Goal: Check status: Check status

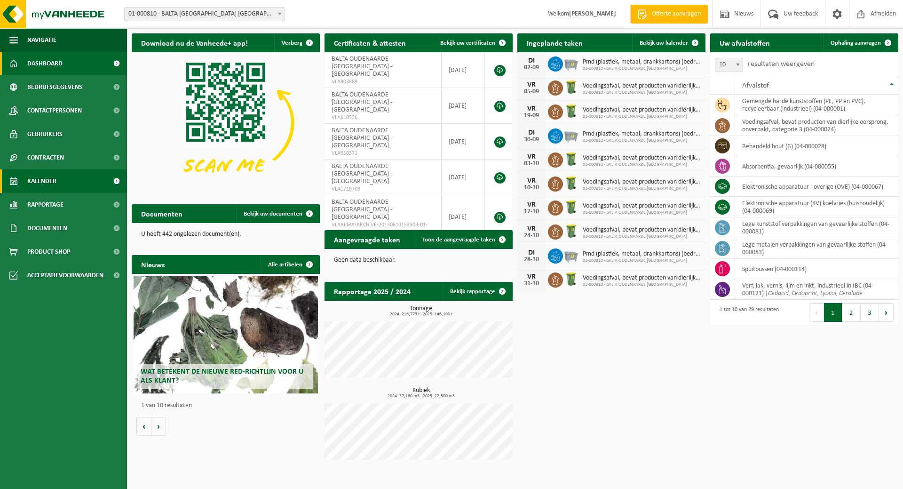
click at [54, 180] on span "Kalender" at bounding box center [41, 181] width 29 height 24
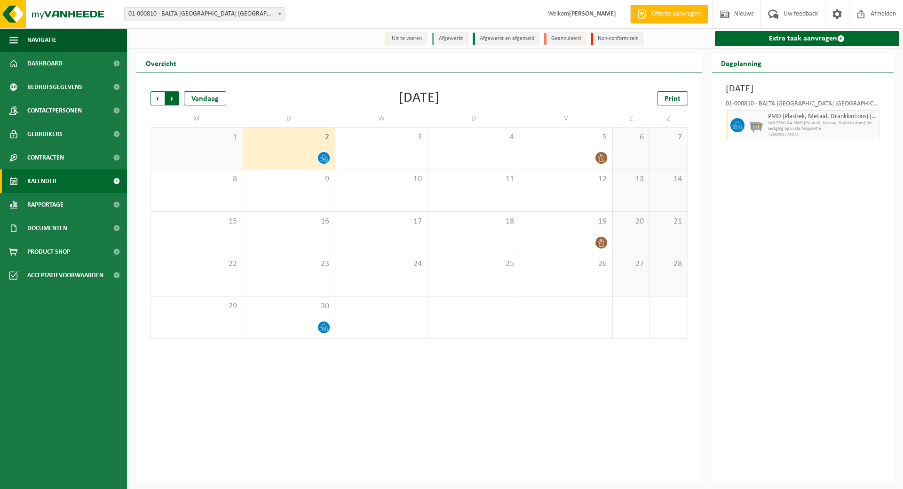
click at [158, 97] on span "Vorige" at bounding box center [158, 98] width 14 height 14
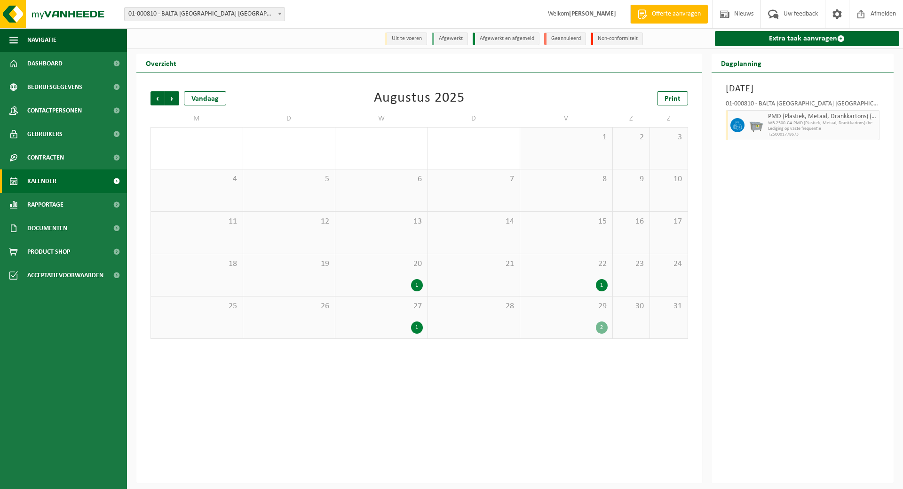
click at [589, 330] on div "2" at bounding box center [566, 327] width 83 height 12
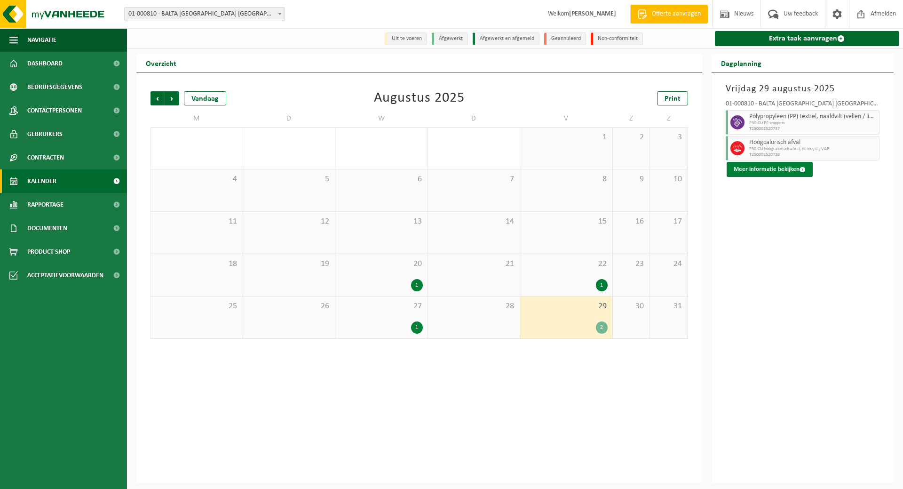
click at [774, 169] on button "Meer informatie bekijken" at bounding box center [770, 169] width 86 height 15
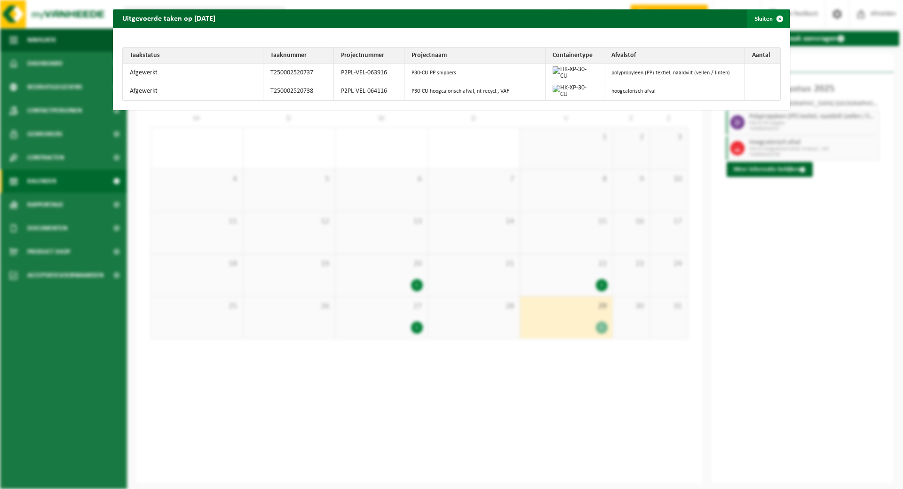
click at [760, 20] on button "Sluiten" at bounding box center [769, 18] width 42 height 19
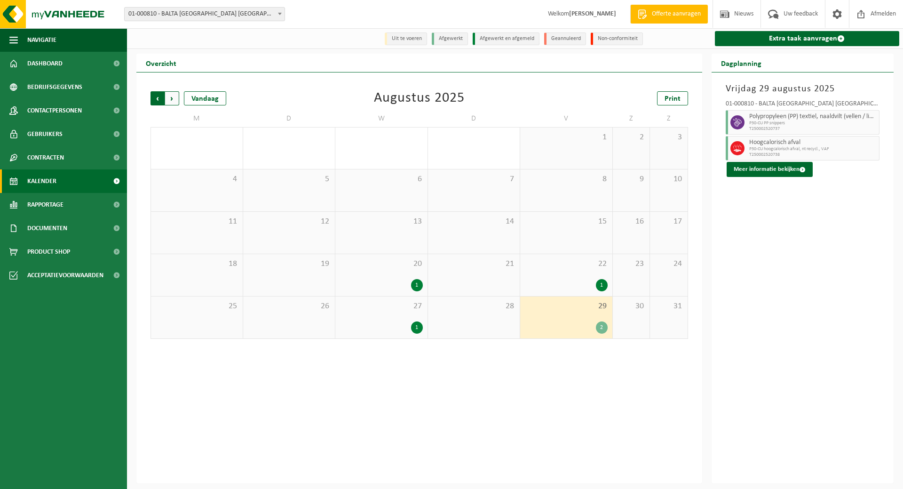
click at [174, 99] on span "Volgende" at bounding box center [172, 98] width 14 height 14
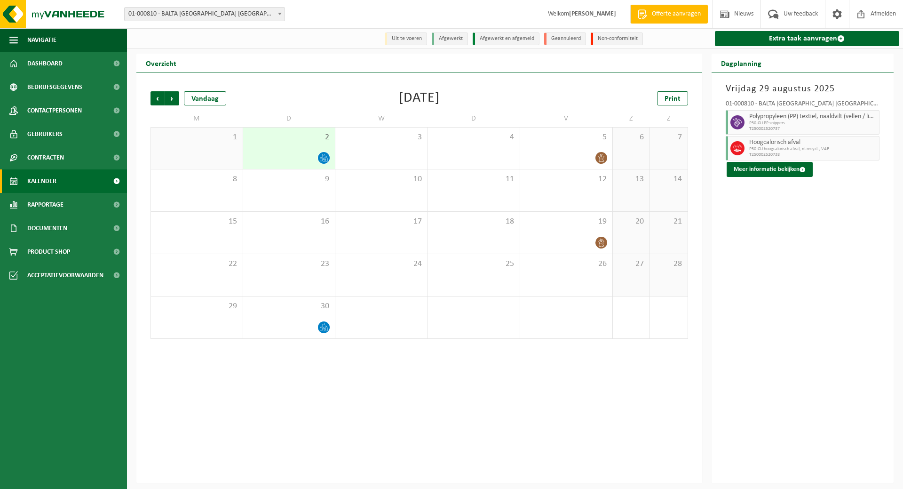
click at [231, 151] on div "1" at bounding box center [197, 147] width 92 height 41
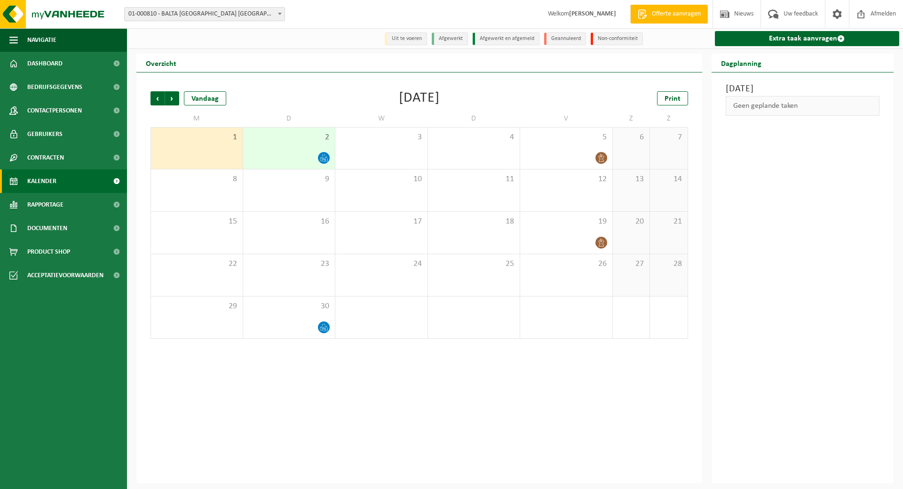
click at [304, 153] on div at bounding box center [289, 157] width 83 height 13
